Goal: Transaction & Acquisition: Download file/media

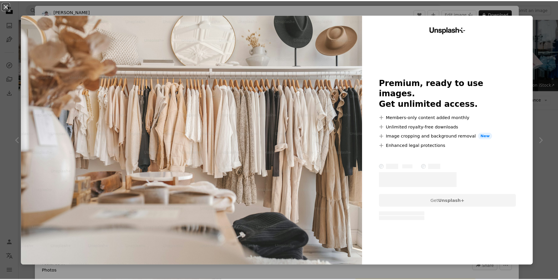
scroll to position [263, 0]
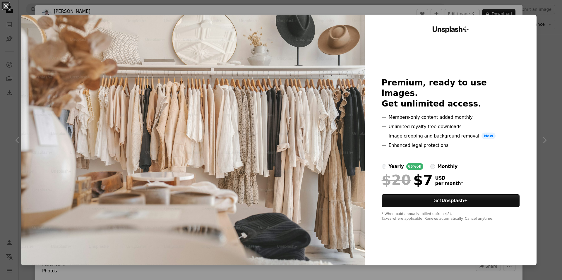
click at [536, 70] on div "An X shape Unsplash+ Premium, ready to use images. Get unlimited access. A plus…" at bounding box center [281, 140] width 562 height 280
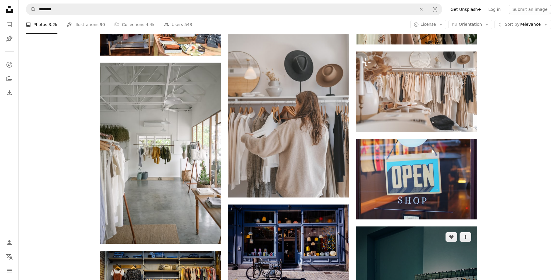
scroll to position [351, 0]
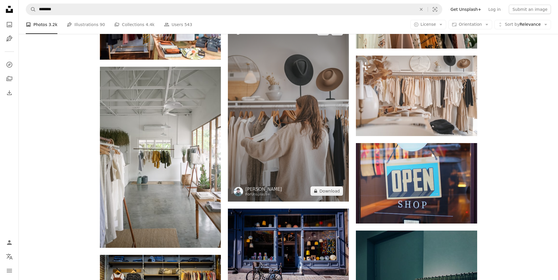
click at [327, 121] on img at bounding box center [288, 110] width 121 height 181
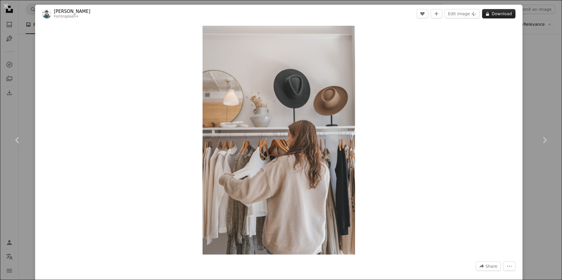
click at [487, 16] on button "A lock Download" at bounding box center [498, 13] width 33 height 9
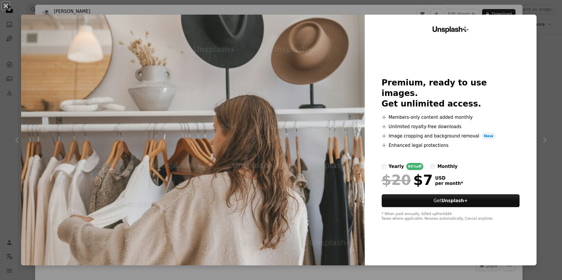
click at [538, 24] on div "An X shape Unsplash+ Premium, ready to use images. Get unlimited access. A plus…" at bounding box center [281, 140] width 562 height 280
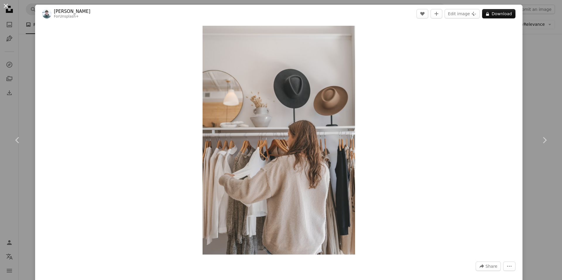
click at [3, 7] on button "An X shape" at bounding box center [5, 5] width 7 height 7
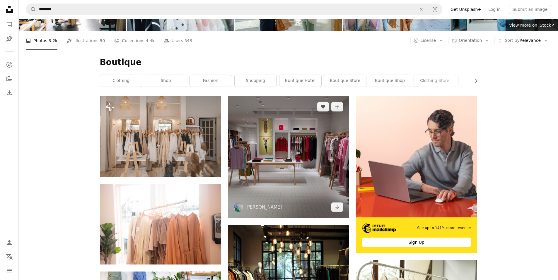
scroll to position [59, 0]
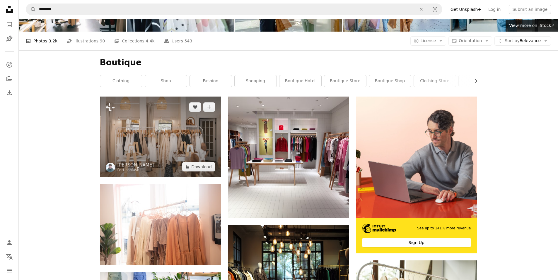
click at [164, 138] on img at bounding box center [160, 137] width 121 height 80
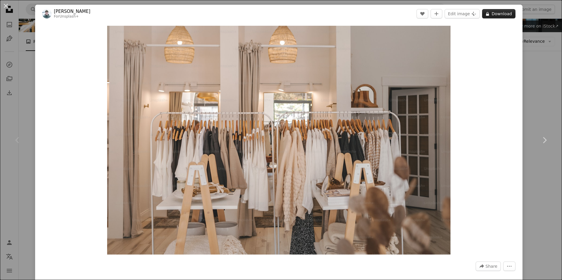
click at [496, 13] on button "A lock Download" at bounding box center [498, 13] width 33 height 9
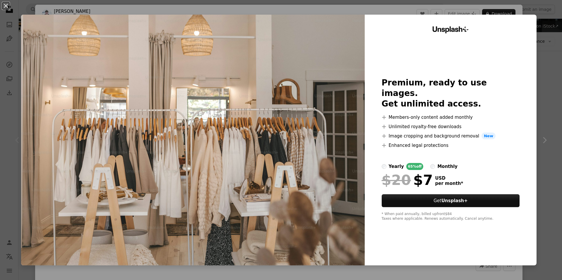
click at [454, 11] on div "An X shape Unsplash+ Premium, ready to use images. Get unlimited access. A plus…" at bounding box center [281, 140] width 562 height 280
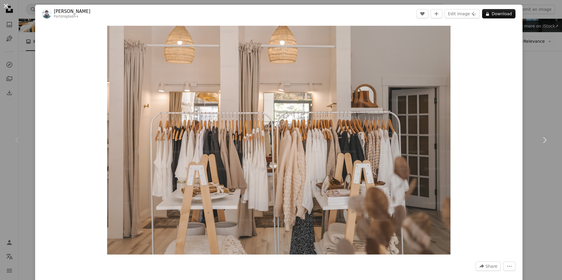
click at [5, 7] on button "An X shape" at bounding box center [5, 5] width 7 height 7
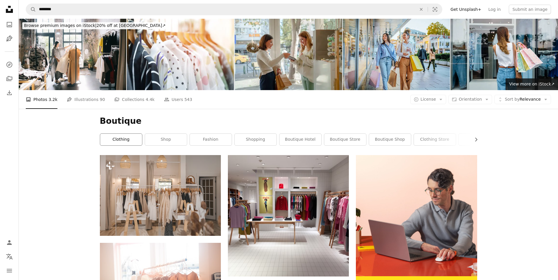
click at [113, 141] on link "clothing" at bounding box center [121, 140] width 42 height 12
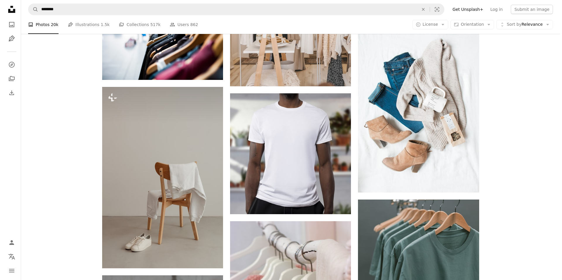
scroll to position [585, 0]
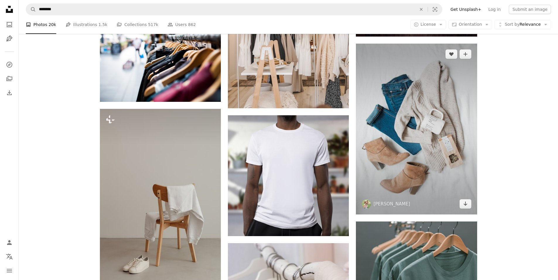
click at [398, 114] on img at bounding box center [416, 129] width 121 height 171
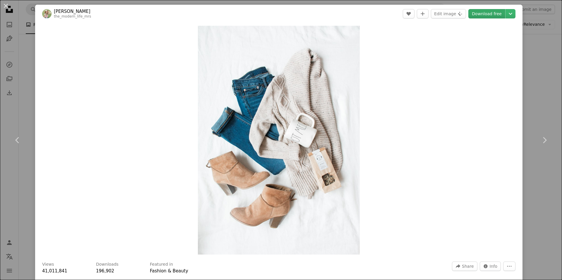
drag, startPoint x: 296, startPoint y: 127, endPoint x: 490, endPoint y: 16, distance: 223.9
click at [490, 16] on link "Download free" at bounding box center [486, 13] width 37 height 9
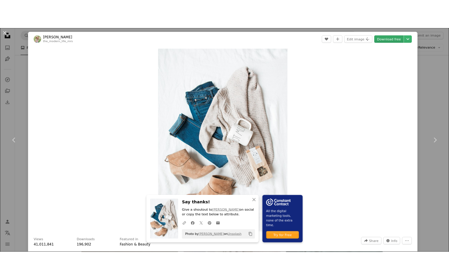
scroll to position [576, 0]
